Goal: Task Accomplishment & Management: Manage account settings

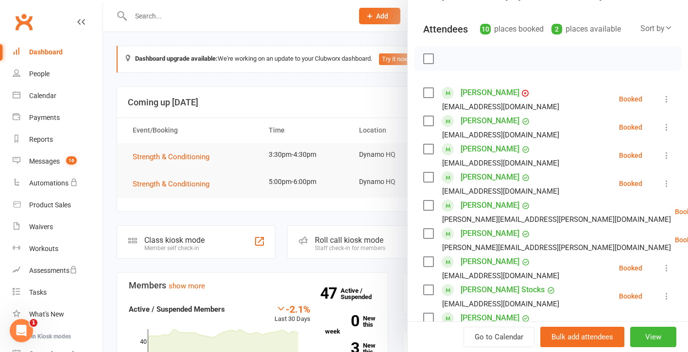
scroll to position [97, 0]
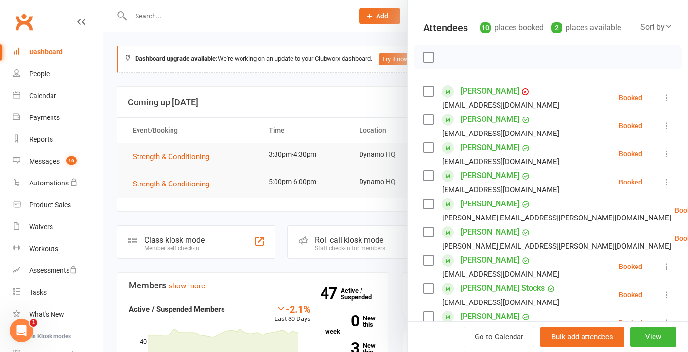
click at [667, 96] on icon at bounding box center [667, 98] width 10 height 10
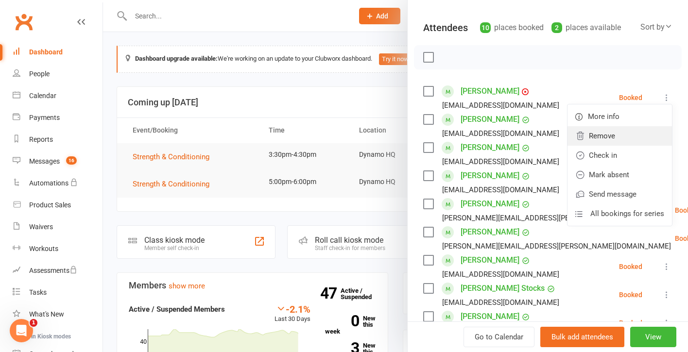
click at [581, 135] on icon at bounding box center [580, 136] width 7 height 8
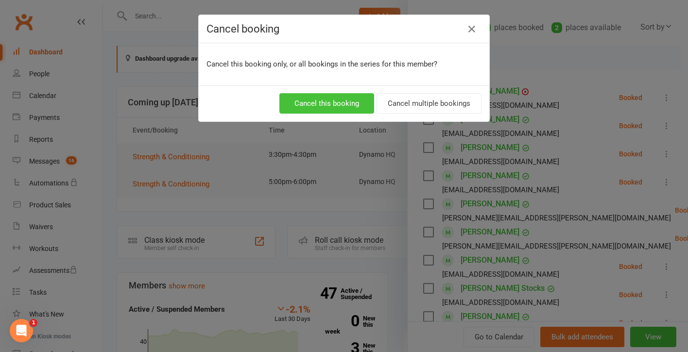
click at [343, 99] on button "Cancel this booking" at bounding box center [326, 103] width 95 height 20
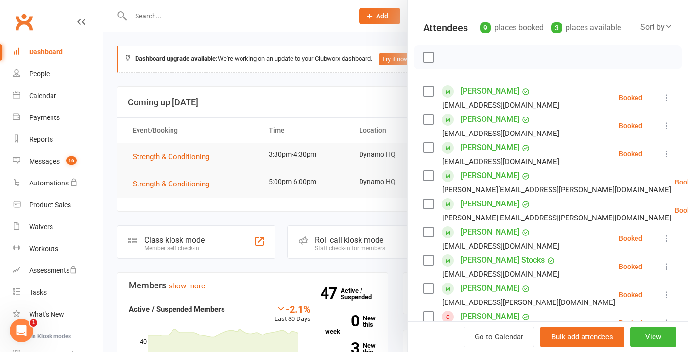
click at [430, 92] on label at bounding box center [428, 92] width 10 height 10
click at [428, 119] on label at bounding box center [428, 120] width 10 height 10
click at [430, 147] on label at bounding box center [428, 148] width 10 height 10
click at [432, 173] on label at bounding box center [428, 176] width 10 height 10
click at [427, 203] on label at bounding box center [428, 204] width 10 height 10
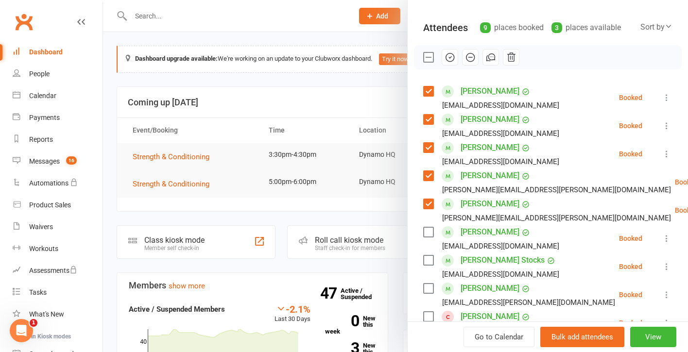
click at [428, 233] on label at bounding box center [428, 232] width 10 height 10
click at [429, 261] on label at bounding box center [428, 261] width 10 height 10
click at [430, 290] on label at bounding box center [428, 289] width 10 height 10
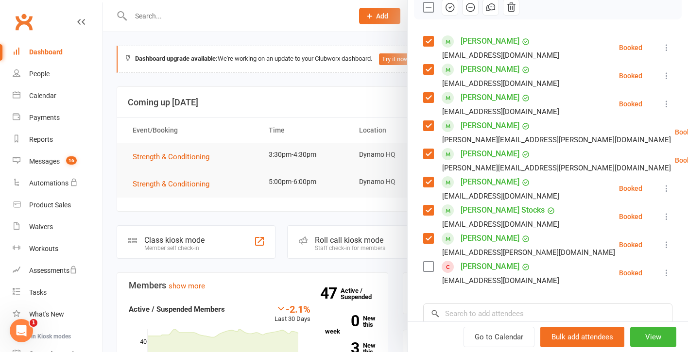
scroll to position [153, 0]
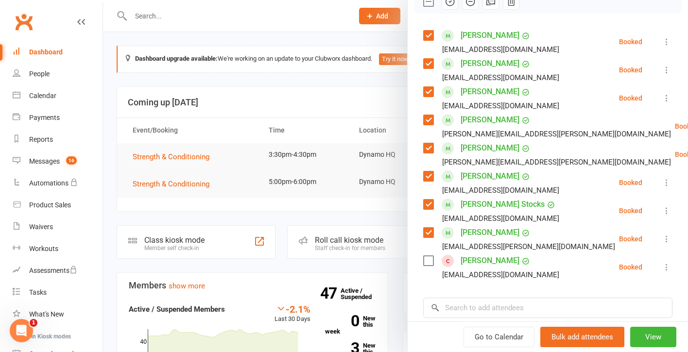
click at [431, 261] on label at bounding box center [428, 261] width 10 height 10
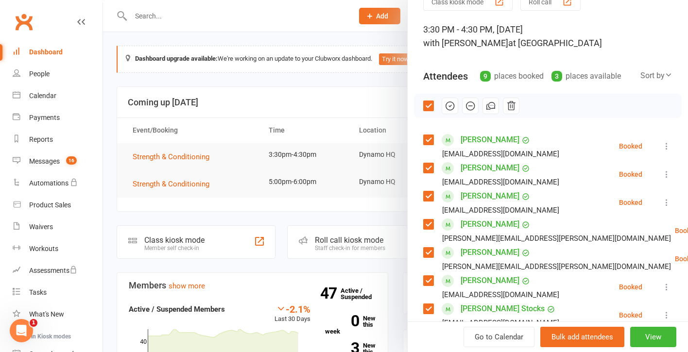
scroll to position [47, 0]
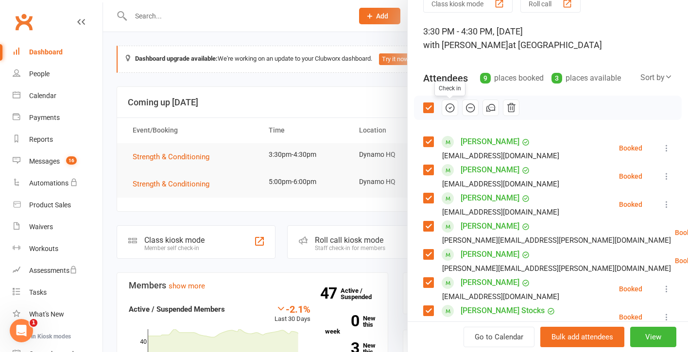
click at [449, 108] on icon "button" at bounding box center [450, 108] width 11 height 11
click at [428, 110] on label at bounding box center [428, 108] width 10 height 10
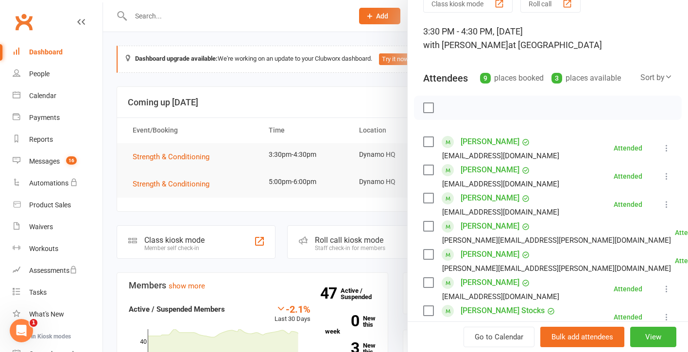
click at [173, 182] on div at bounding box center [395, 176] width 585 height 352
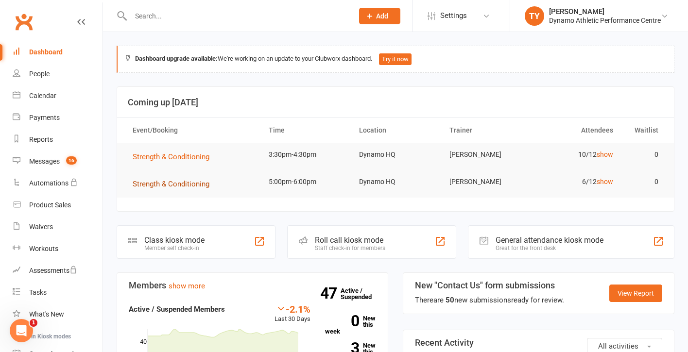
click at [163, 183] on span "Strength & Conditioning" at bounding box center [171, 184] width 77 height 9
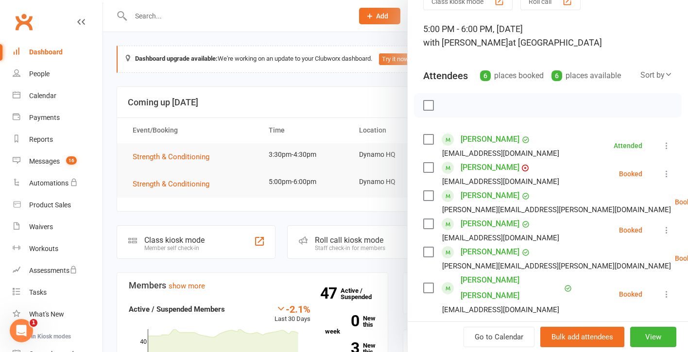
scroll to position [55, 0]
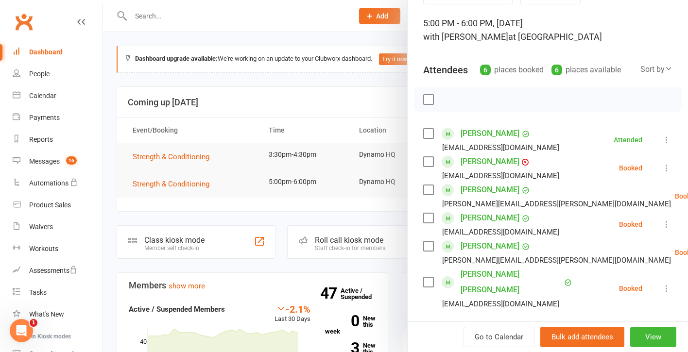
click at [428, 161] on label at bounding box center [428, 162] width 10 height 10
click at [428, 215] on label at bounding box center [428, 218] width 10 height 10
click at [428, 245] on label at bounding box center [428, 247] width 10 height 10
click at [431, 278] on label at bounding box center [428, 283] width 10 height 10
click at [448, 101] on icon "button" at bounding box center [450, 99] width 11 height 11
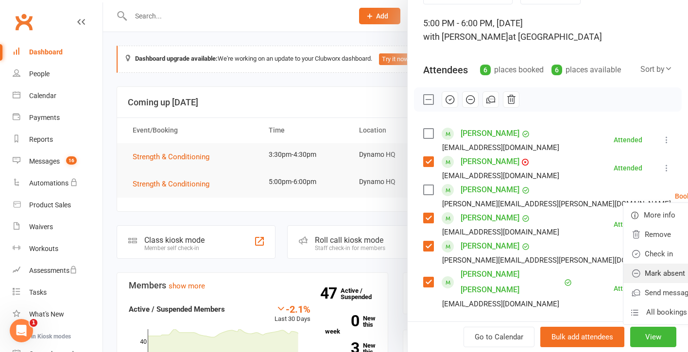
click at [631, 276] on icon at bounding box center [636, 274] width 10 height 10
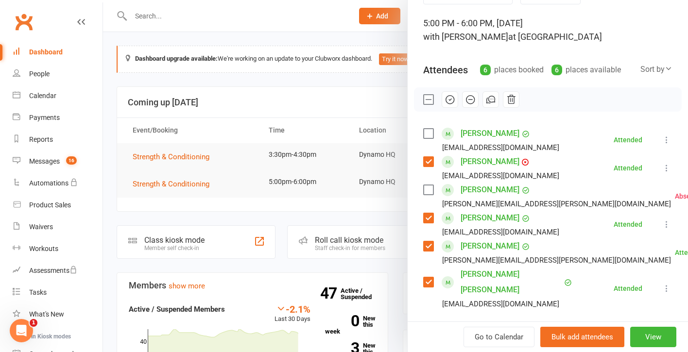
click at [429, 101] on label at bounding box center [428, 100] width 10 height 10
click at [177, 154] on div at bounding box center [395, 176] width 585 height 352
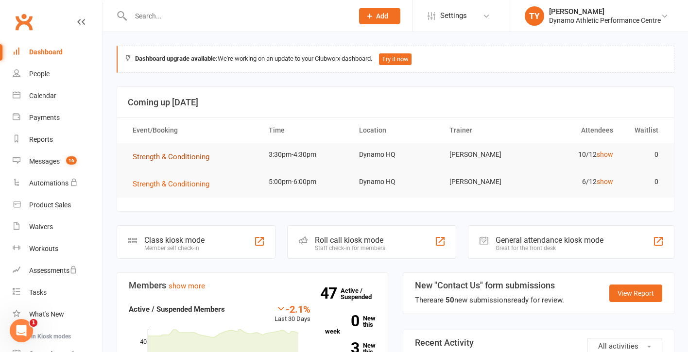
click at [169, 155] on span "Strength & Conditioning" at bounding box center [171, 157] width 77 height 9
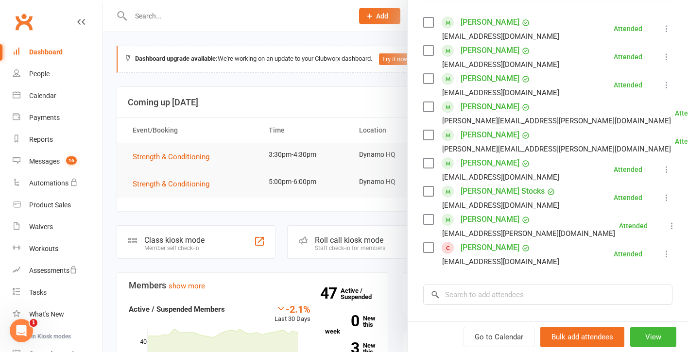
scroll to position [154, 0]
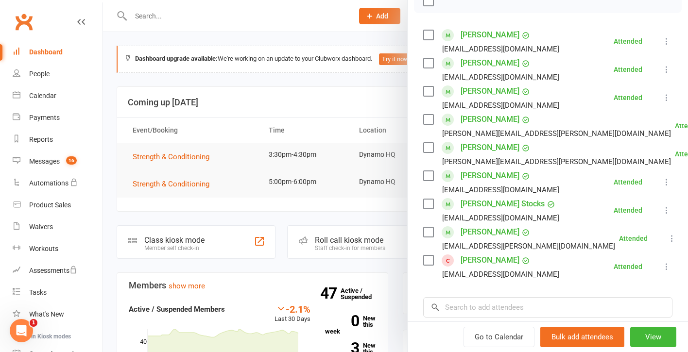
click at [46, 51] on div "Dashboard" at bounding box center [46, 52] width 34 height 8
click at [204, 84] on div at bounding box center [395, 176] width 585 height 352
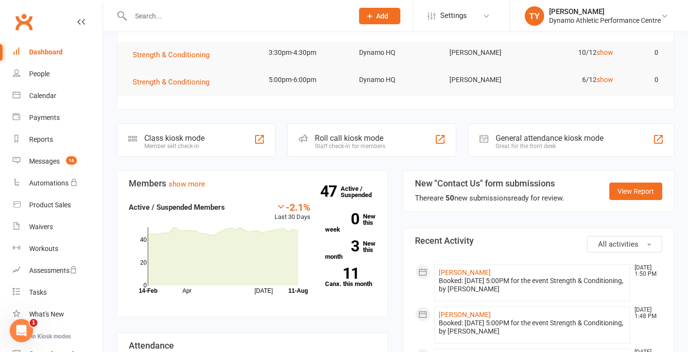
scroll to position [101, 0]
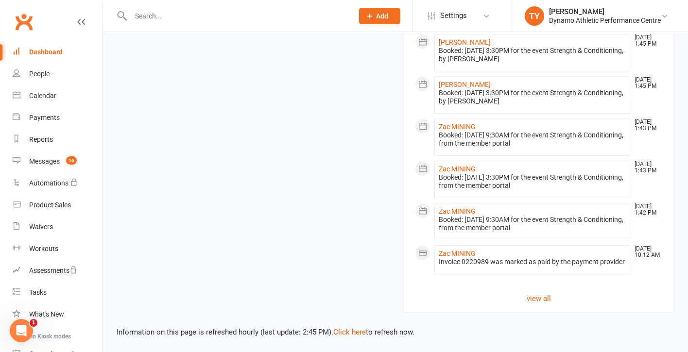
scroll to position [931, 0]
click at [346, 328] on link "Click here" at bounding box center [349, 332] width 33 height 9
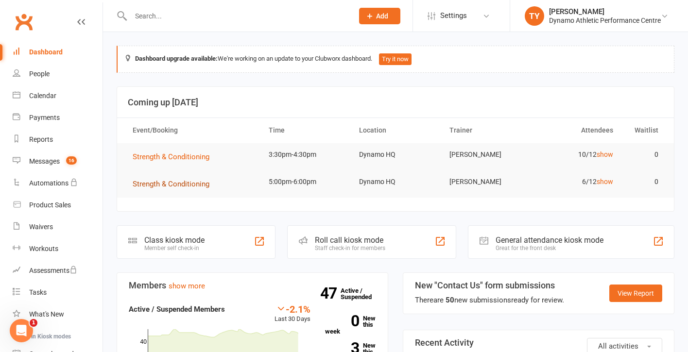
click at [180, 180] on span "Strength & Conditioning" at bounding box center [171, 184] width 77 height 9
click at [177, 184] on span "Strength & Conditioning" at bounding box center [171, 184] width 77 height 9
